Goal: Task Accomplishment & Management: Use online tool/utility

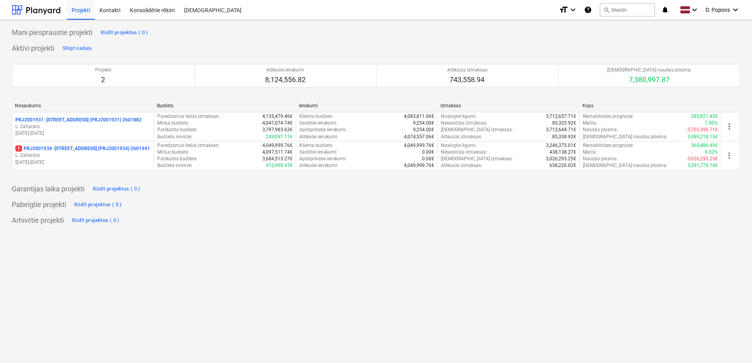
click at [138, 159] on p "[DATE] - [DATE]" at bounding box center [82, 162] width 135 height 7
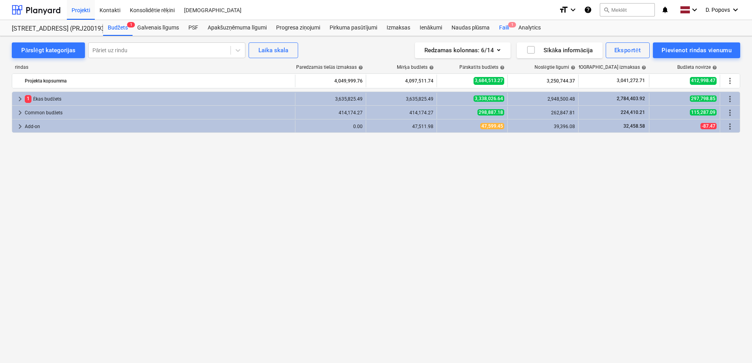
click at [496, 24] on div "Faili 1" at bounding box center [503, 28] width 19 height 16
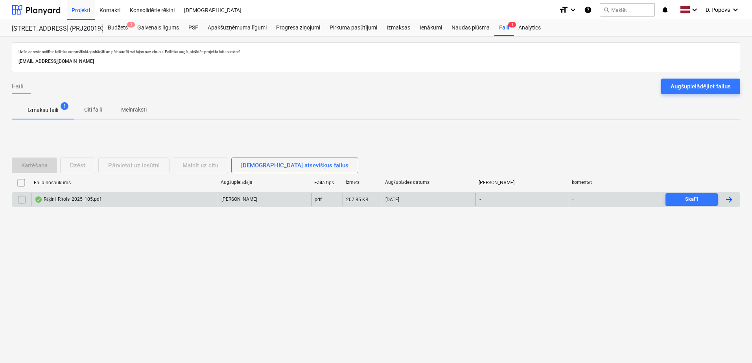
click at [83, 193] on div "Rēķini_Ritols_2025_105.pdf" at bounding box center [124, 199] width 187 height 13
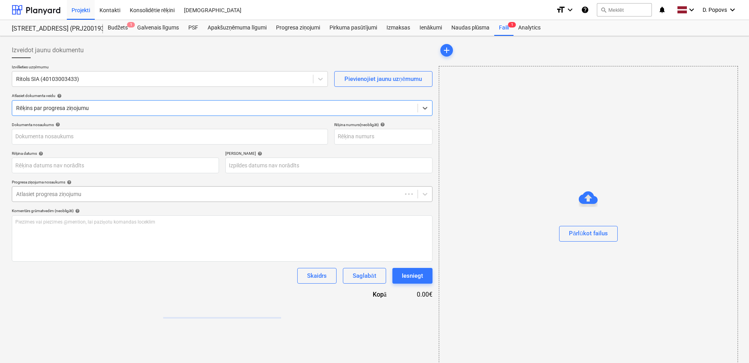
type input "2025-105"
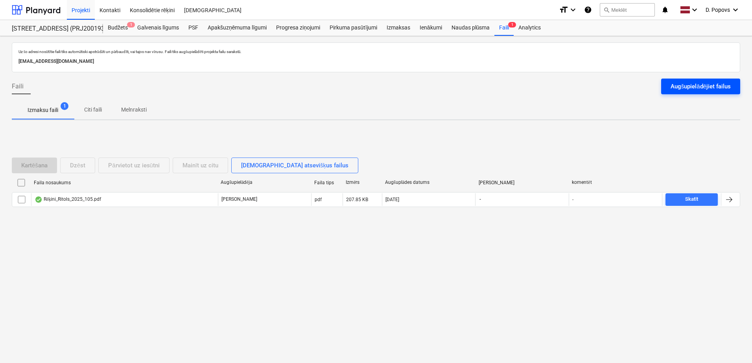
click at [695, 87] on div "Augšupielādējiet failus" at bounding box center [700, 86] width 60 height 10
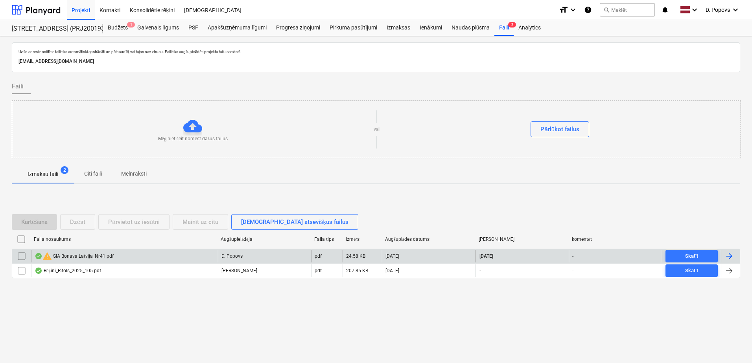
click at [135, 253] on div "warning SIA Bonava Latvija_Nr41.pdf" at bounding box center [124, 256] width 187 height 13
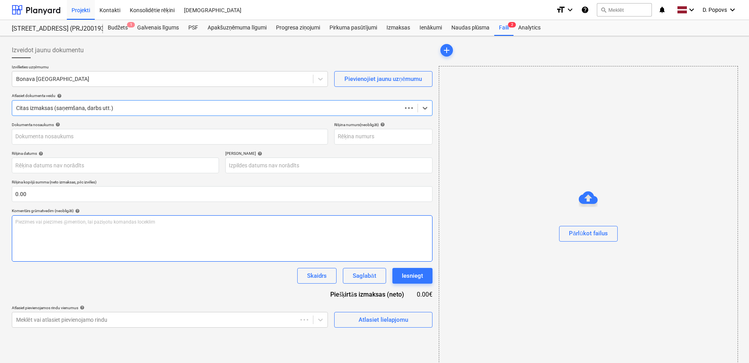
type input "1"
type input "[DATE]"
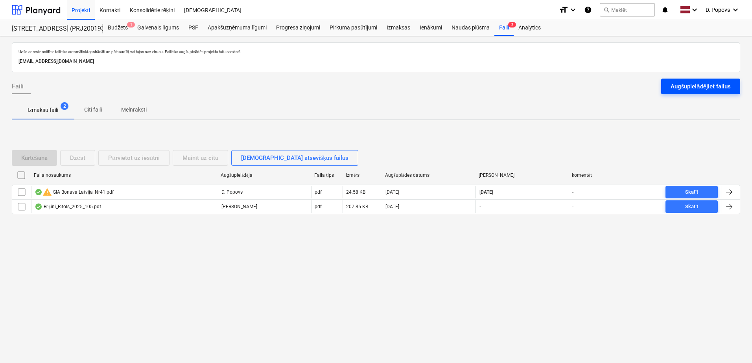
click at [680, 85] on div "Augšupielādējiet failus" at bounding box center [700, 86] width 60 height 10
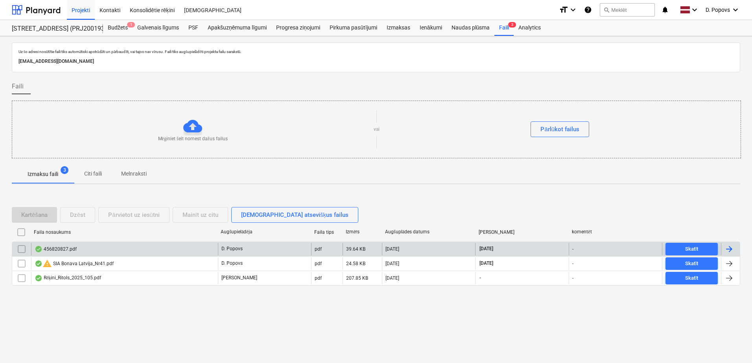
click at [133, 252] on div "456820827.pdf" at bounding box center [124, 249] width 187 height 13
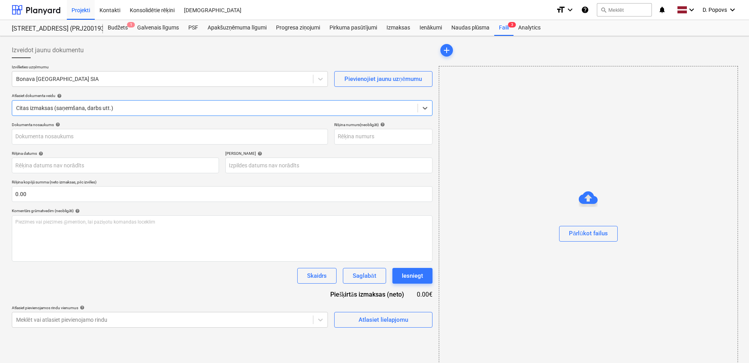
type input "456820827.pdf"
type input "[DATE]"
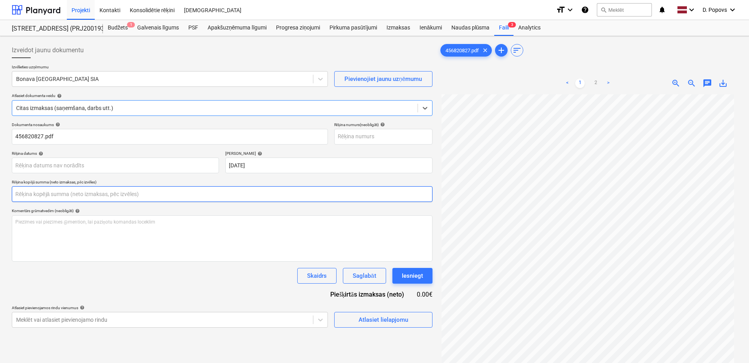
click at [55, 194] on input "text" at bounding box center [222, 194] width 421 height 16
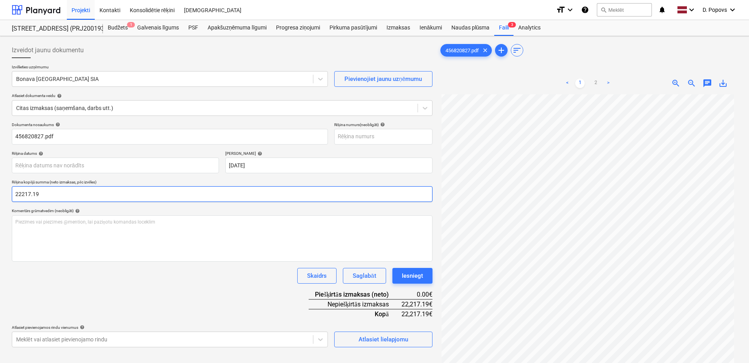
drag, startPoint x: -2, startPoint y: 203, endPoint x: -2, endPoint y: 208, distance: 5.5
click at [0, 208] on html "Projekti Kontakti Konsolidētie rēķini Iesūtne format_size keyboard_arrow_down h…" at bounding box center [374, 181] width 749 height 363
type input "22,217.19"
click at [196, 296] on div "Dokumenta nosaukums help 456820827.pdf Rēķina numurs (neobligāti) help Rēķina d…" at bounding box center [222, 234] width 421 height 225
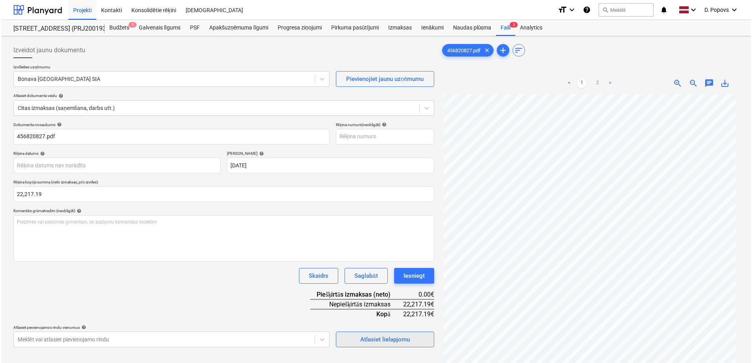
scroll to position [39, 0]
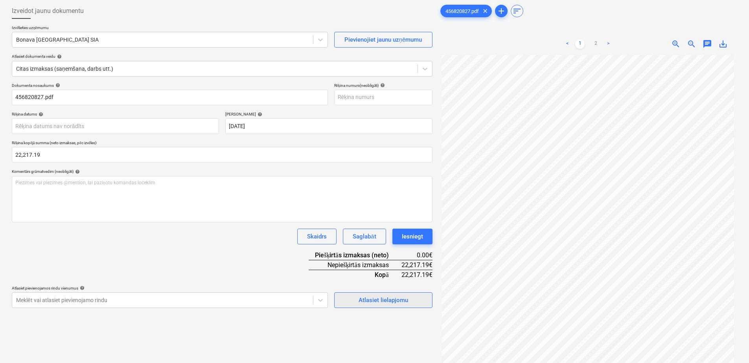
click at [403, 300] on div "Atlasiet lielapjomu" at bounding box center [383, 300] width 50 height 10
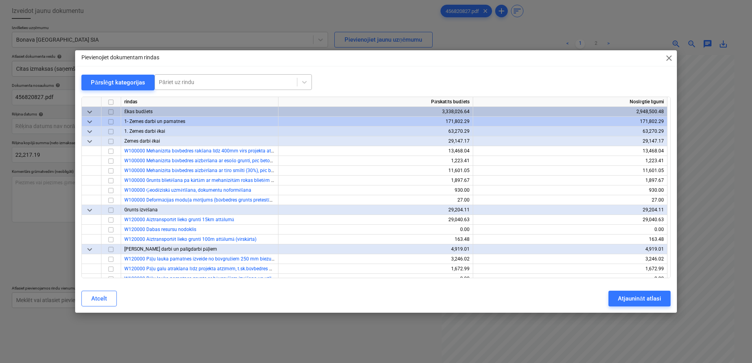
click at [191, 86] on div at bounding box center [226, 82] width 134 height 8
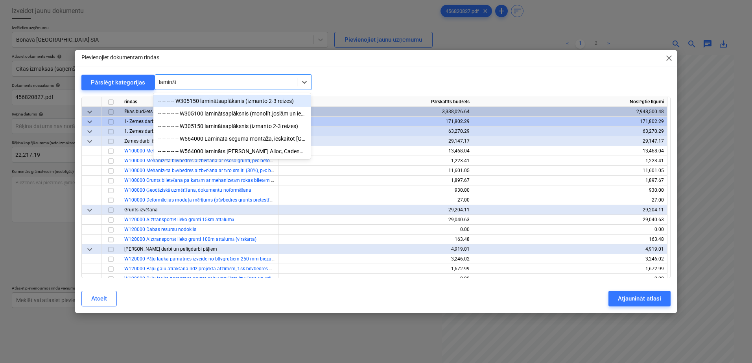
type input "lamināts"
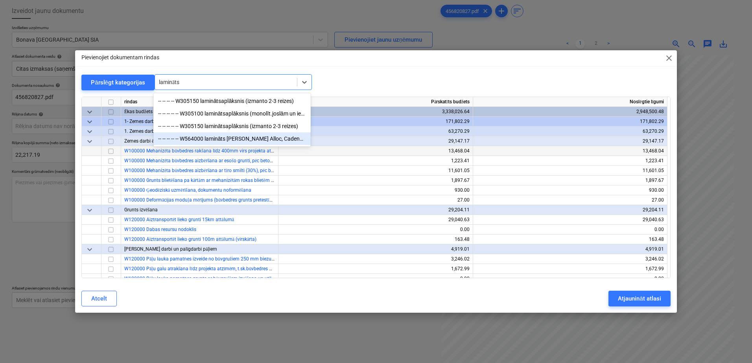
click at [270, 140] on div "-- -- -- -- -- W564000 lamināts [PERSON_NAME] Alloc, Cadenza, Legato Light natu…" at bounding box center [231, 138] width 157 height 13
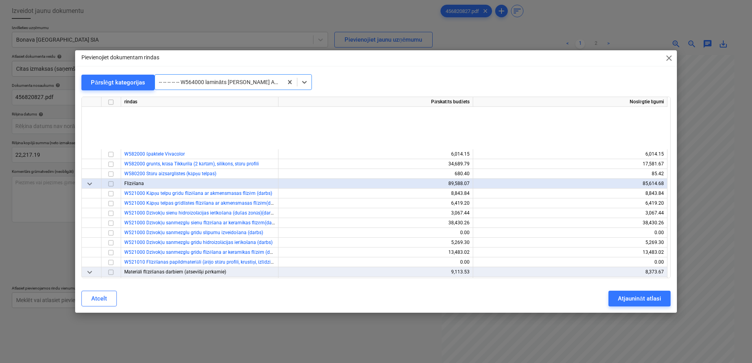
scroll to position [4314, 0]
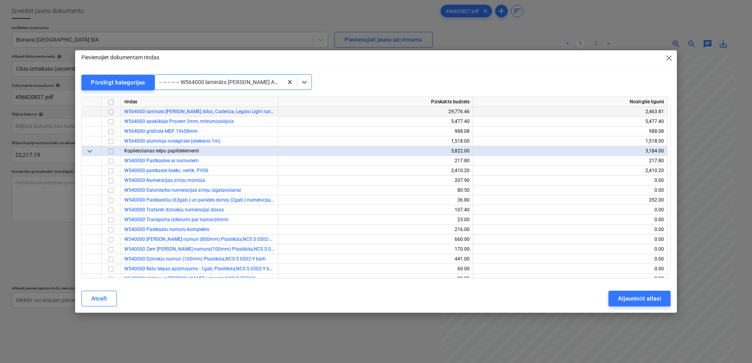
click at [112, 112] on input "checkbox" at bounding box center [110, 111] width 9 height 9
click at [678, 300] on div "Pievienojiet dokumentam rindas close Pārslēgt kategorijas -- -- -- -- -- W56400…" at bounding box center [376, 181] width 752 height 363
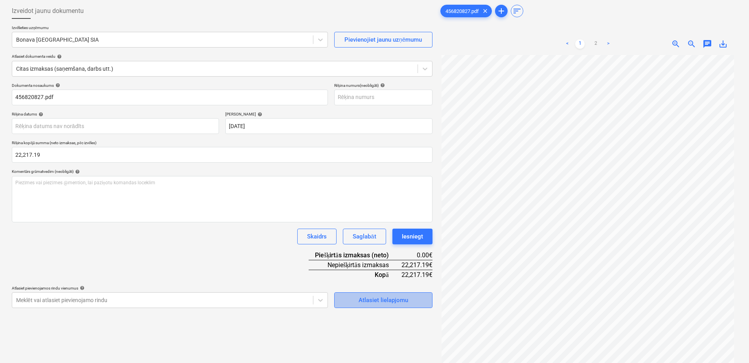
click at [388, 303] on div "Atlasiet lielapjomu" at bounding box center [383, 300] width 50 height 10
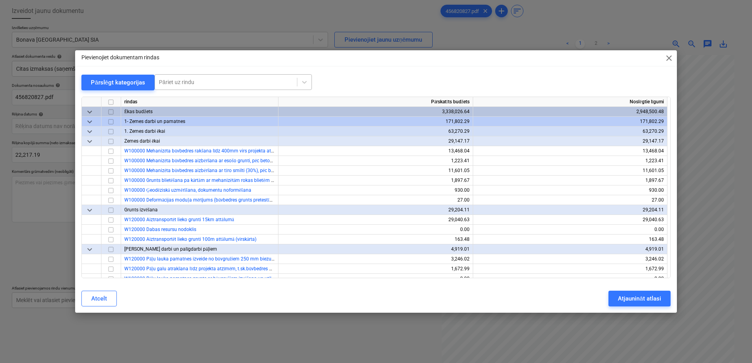
click at [223, 81] on div at bounding box center [226, 82] width 134 height 8
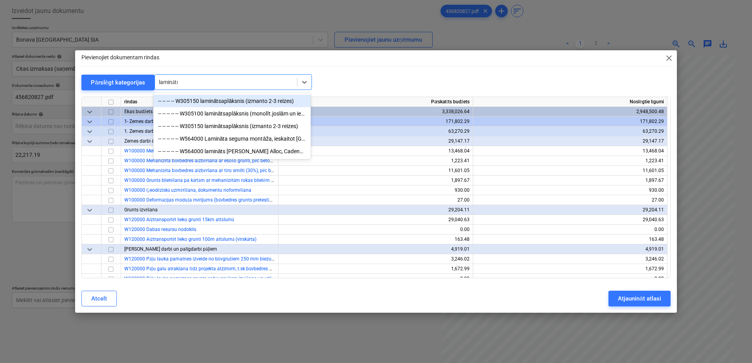
type input "lamināts"
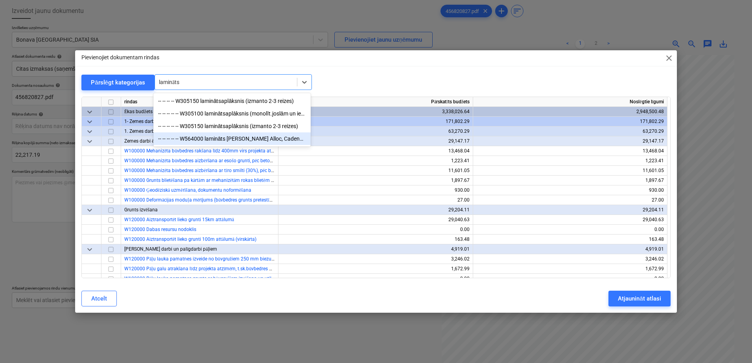
click at [221, 134] on div "-- -- -- -- -- W564000 lamināts [PERSON_NAME] Alloc, Cadenza, Legato Light natu…" at bounding box center [231, 138] width 157 height 13
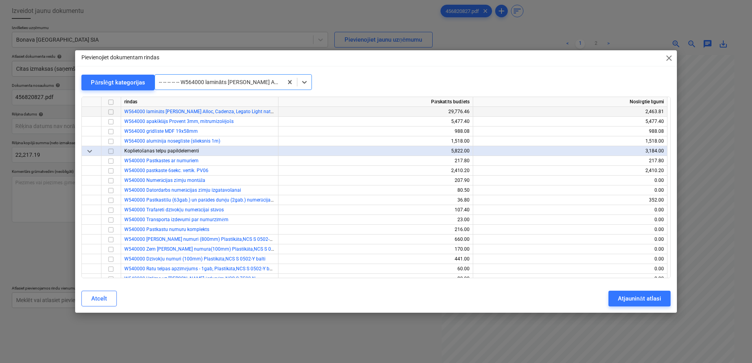
click at [112, 113] on input "checkbox" at bounding box center [110, 111] width 9 height 9
drag, startPoint x: 610, startPoint y: 298, endPoint x: 368, endPoint y: 301, distance: 242.2
click at [609, 298] on button "Atjaunināt atlasi" at bounding box center [639, 299] width 62 height 16
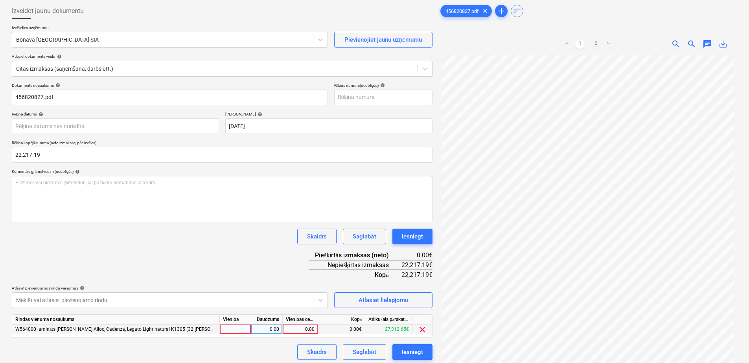
click at [304, 329] on div "0.00" at bounding box center [300, 330] width 29 height 10
type input "22217.19"
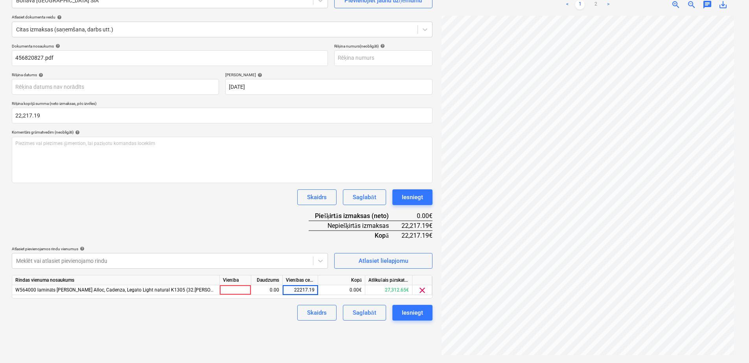
click at [271, 323] on div "Izveidot jaunu dokumentu Izvēlieties uzņēmumu Bonava Latvija SIA Pievienojiet j…" at bounding box center [222, 160] width 427 height 399
click at [354, 317] on div "Saglabāt" at bounding box center [364, 313] width 23 height 10
